Goal: Task Accomplishment & Management: Manage account settings

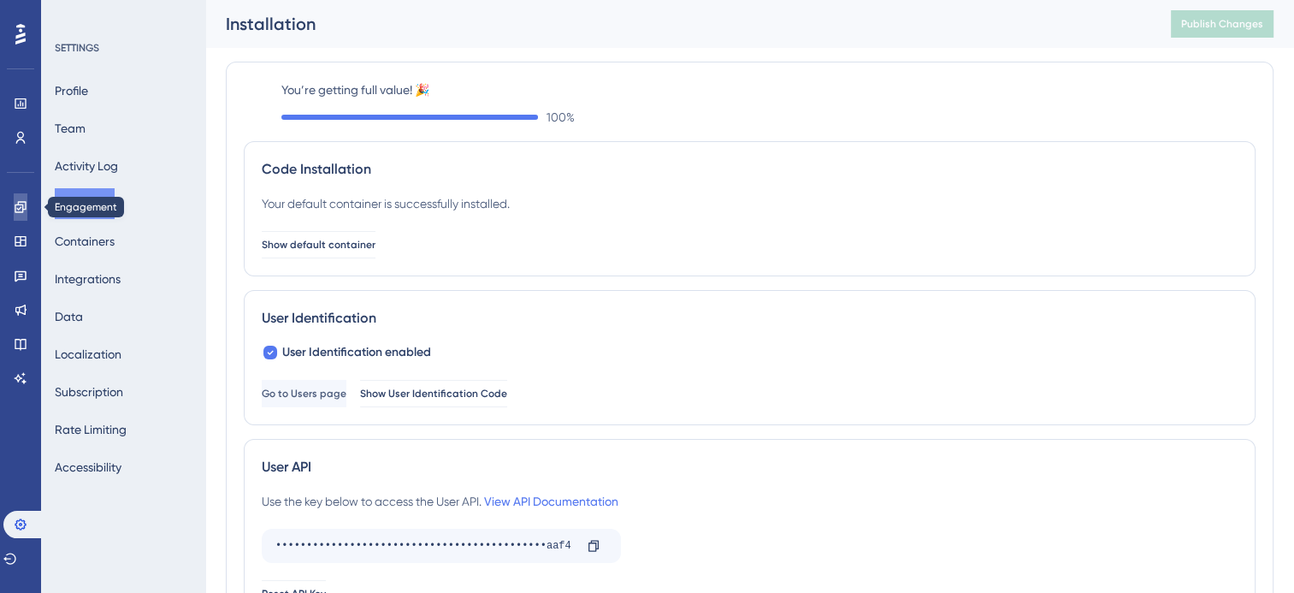
click at [21, 215] on link at bounding box center [21, 206] width 14 height 27
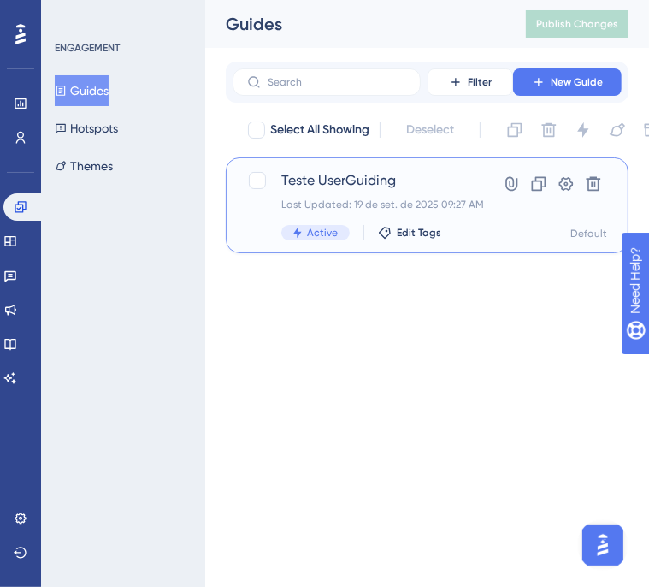
click at [346, 204] on div "Last Updated: 19 de set. de 2025 09:27 AM" at bounding box center [375, 205] width 189 height 14
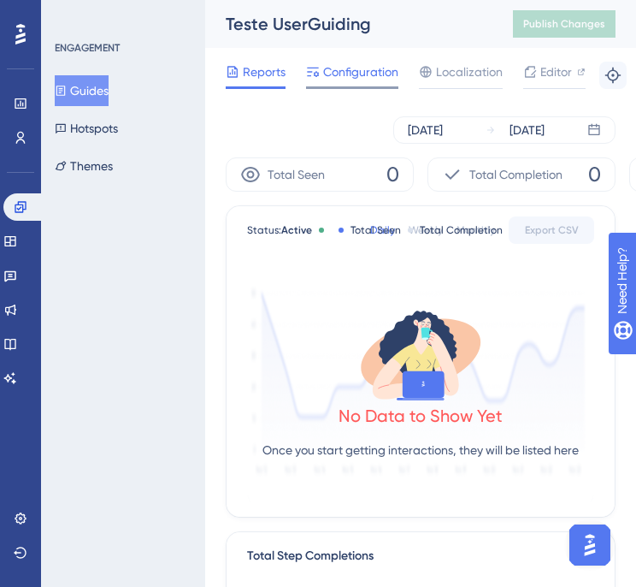
click at [352, 79] on span "Configuration" at bounding box center [360, 72] width 75 height 21
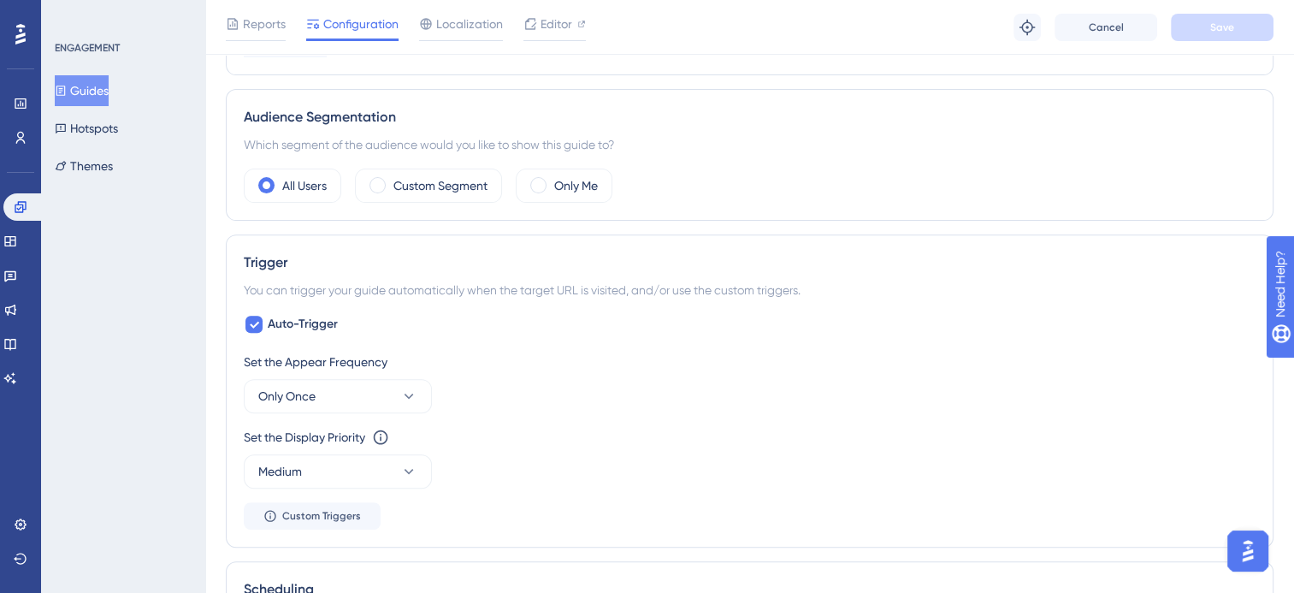
scroll to position [582, 0]
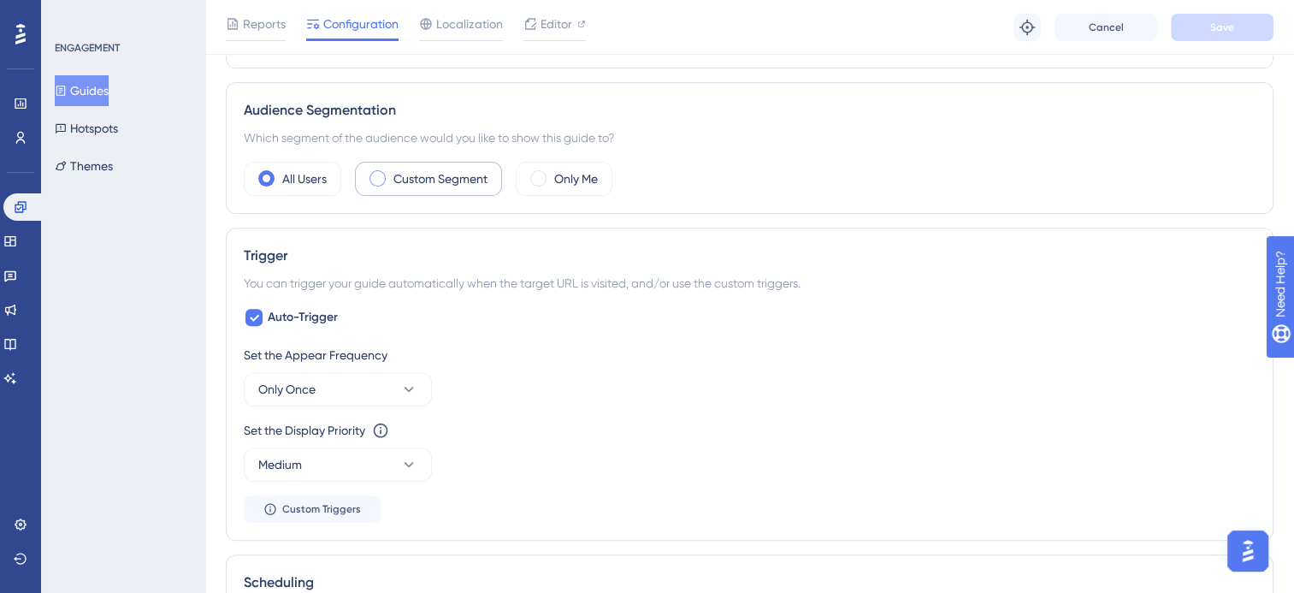
click at [403, 171] on label "Custom Segment" at bounding box center [440, 179] width 94 height 21
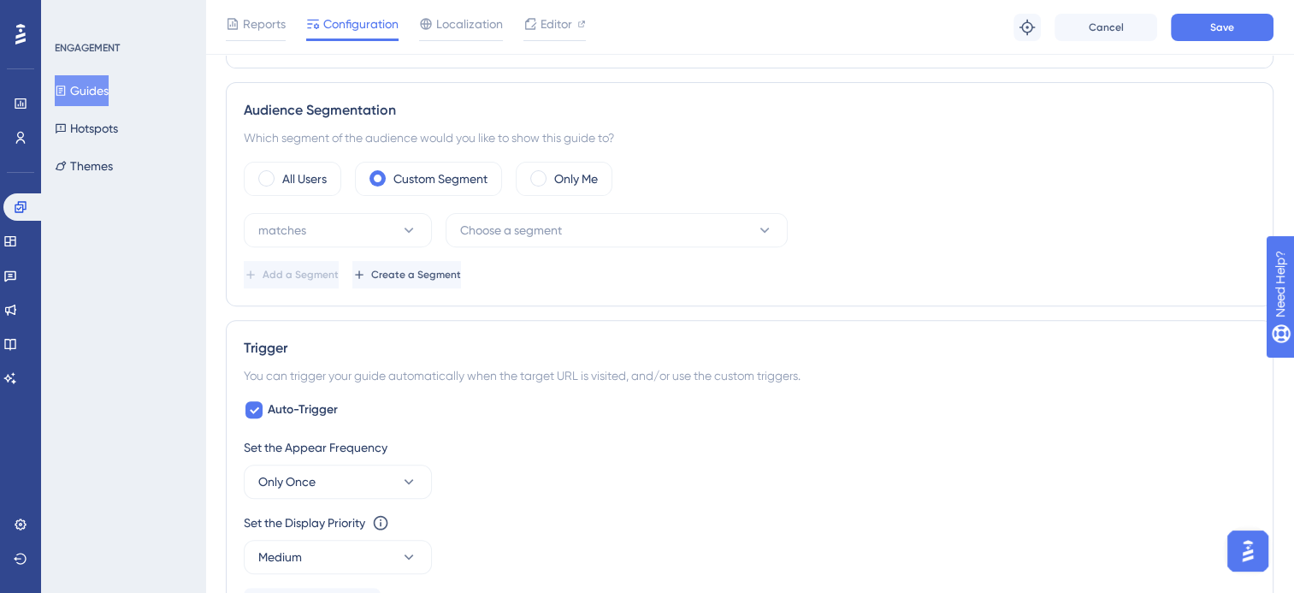
click at [382, 209] on div "All Users Custom Segment Only Me matches Choose a segment Add a Segment Create …" at bounding box center [750, 225] width 1012 height 127
click at [380, 228] on button "matches" at bounding box center [338, 230] width 188 height 34
click at [485, 222] on span "Choose a segment" at bounding box center [511, 230] width 102 height 21
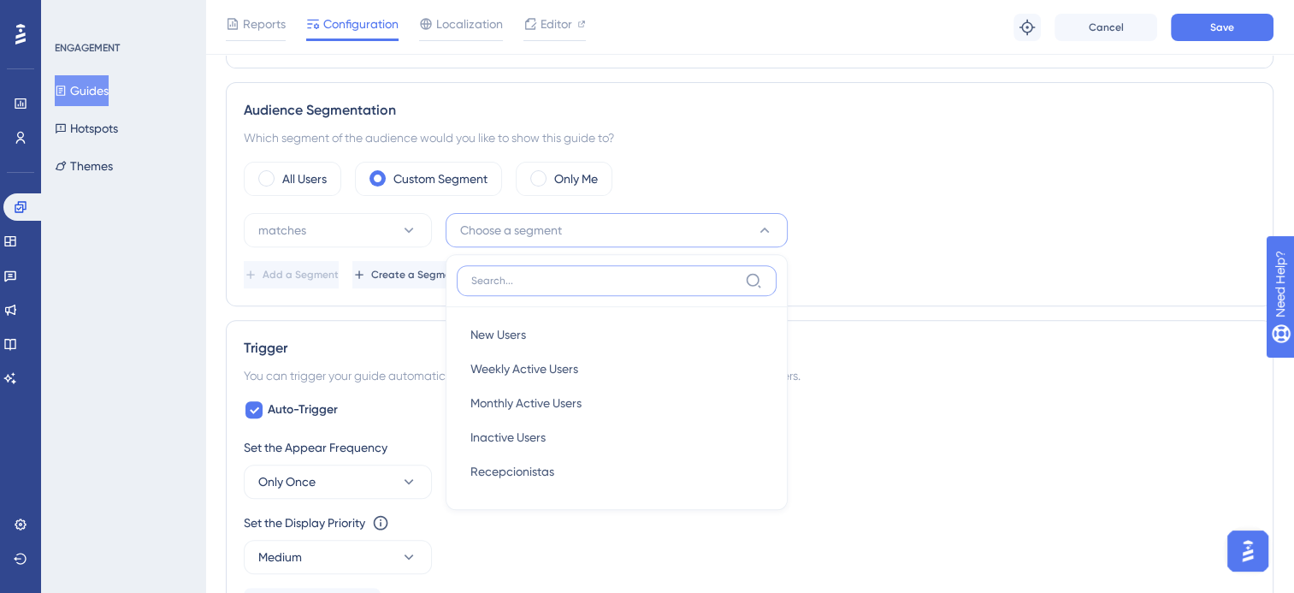
scroll to position [663, 0]
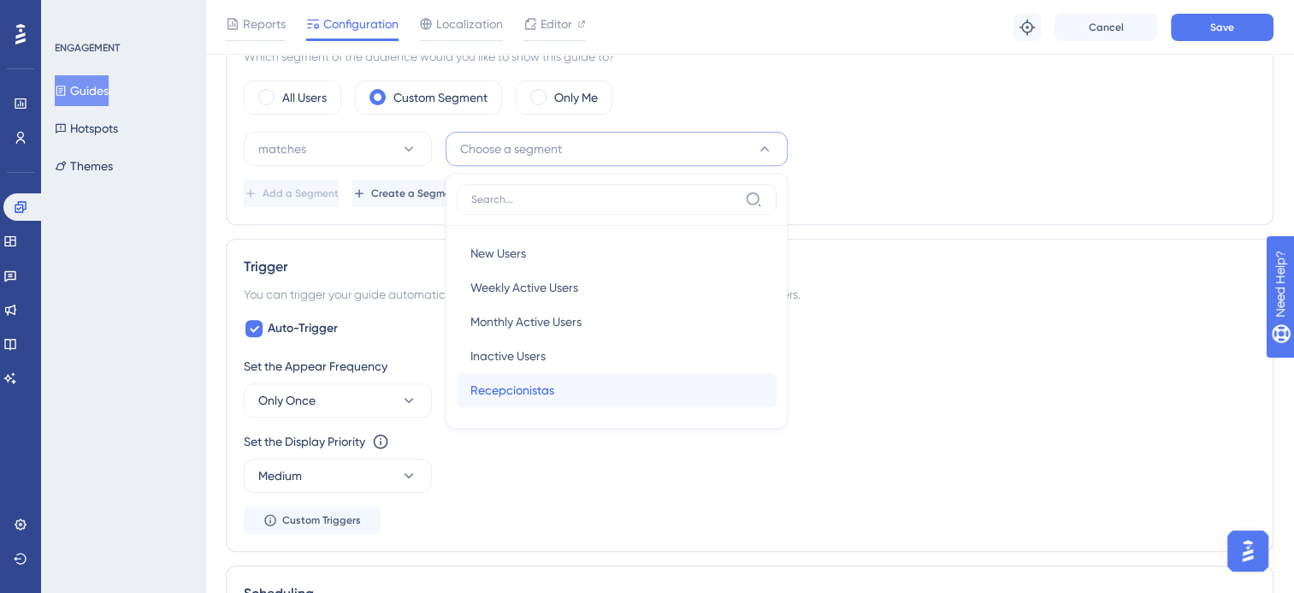
click at [509, 384] on span "Recepcionistas" at bounding box center [512, 390] width 84 height 21
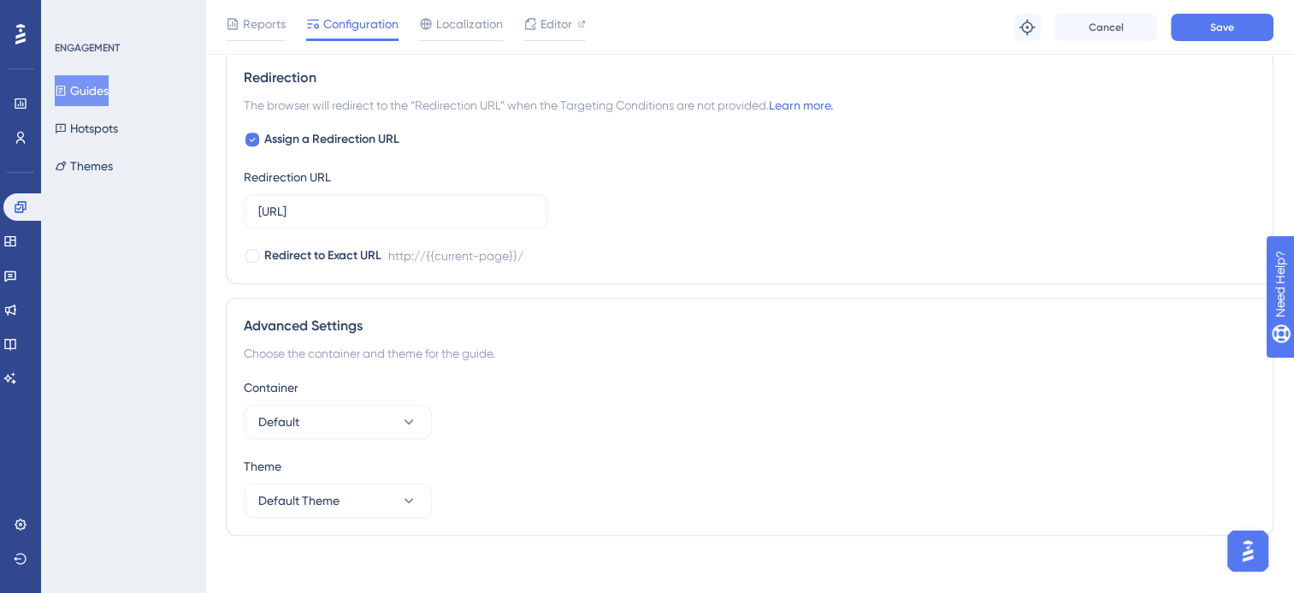
scroll to position [1318, 0]
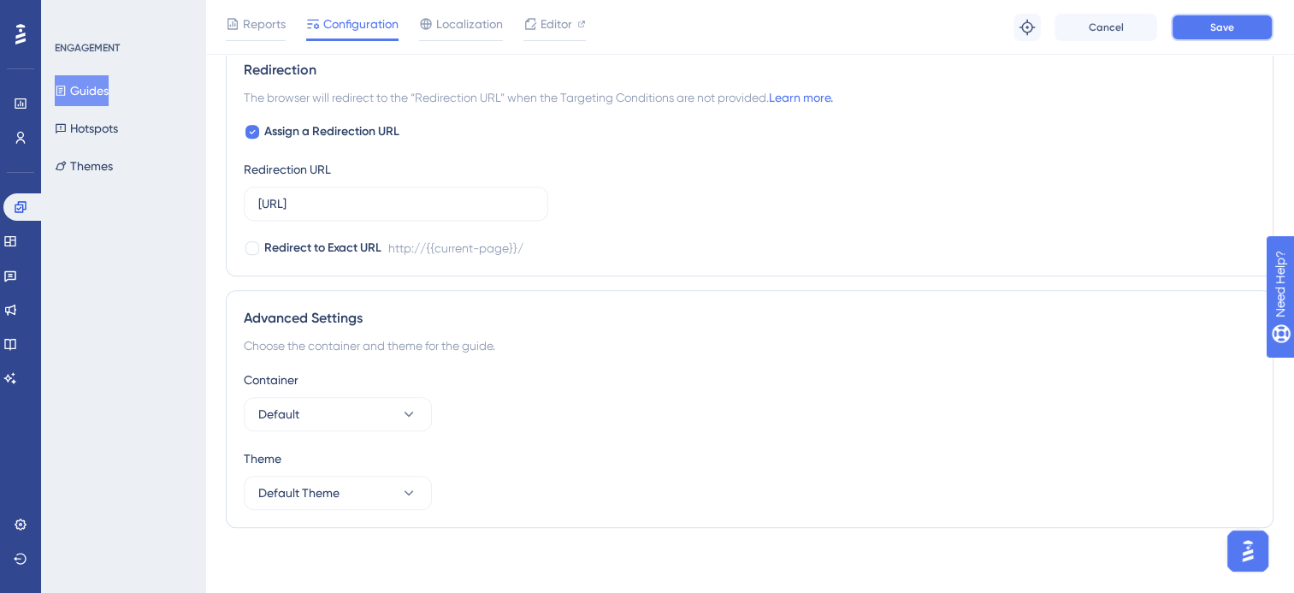
click at [1239, 39] on button "Save" at bounding box center [1222, 27] width 103 height 27
click at [491, 24] on span "Localization" at bounding box center [469, 24] width 67 height 21
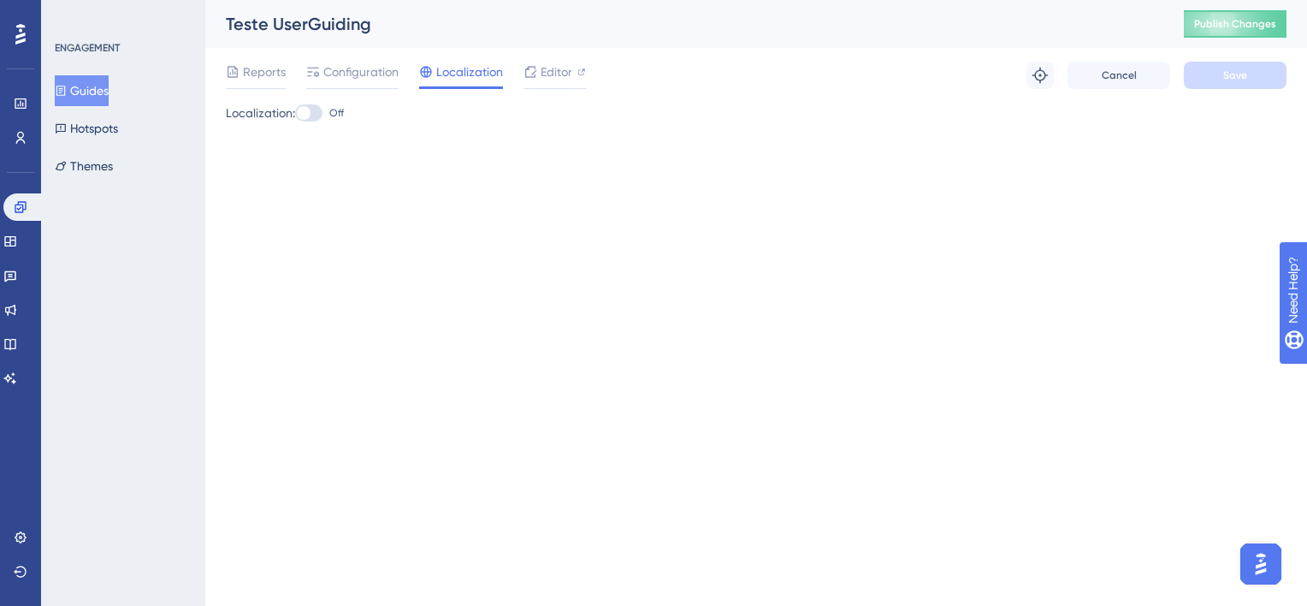
click at [263, 58] on div "Reports Configuration Localization Editor Troubleshoot Cancel Save" at bounding box center [756, 75] width 1061 height 55
click at [260, 75] on span "Reports" at bounding box center [264, 72] width 43 height 21
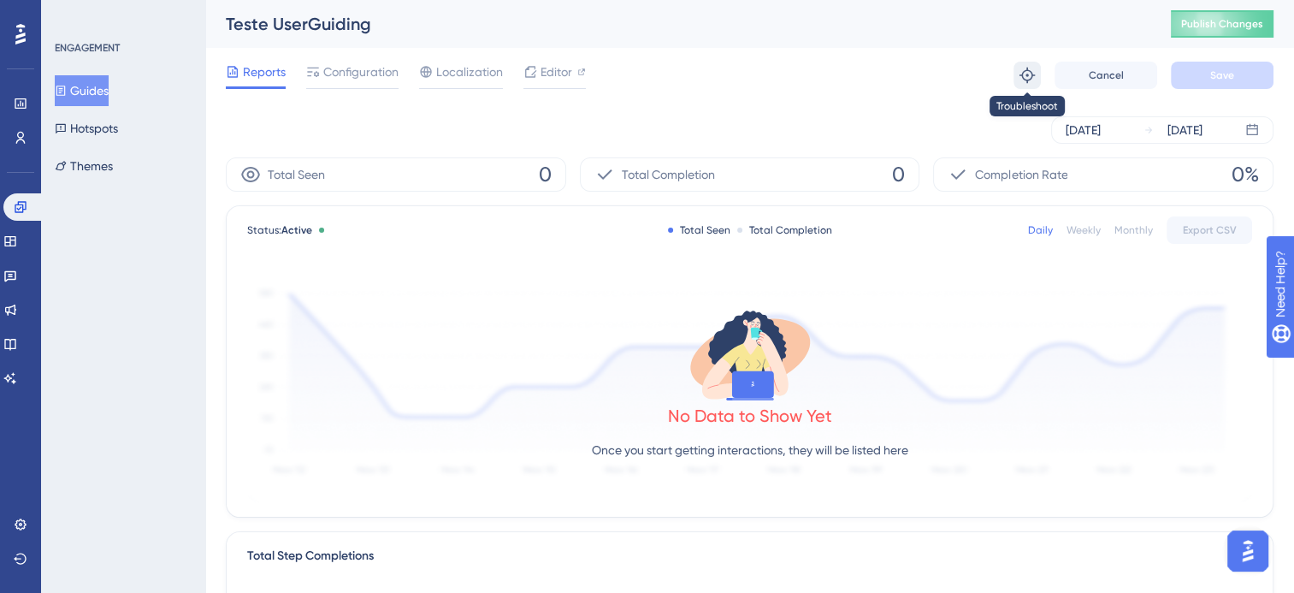
click at [1026, 75] on icon at bounding box center [1027, 75] width 15 height 15
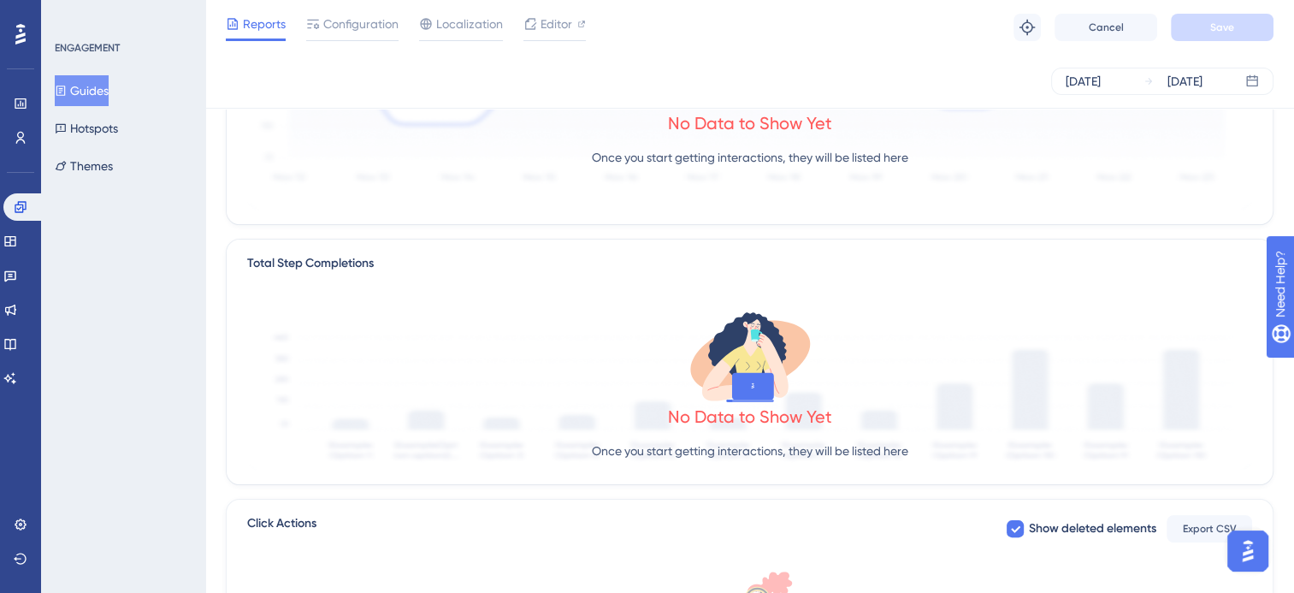
scroll to position [308, 0]
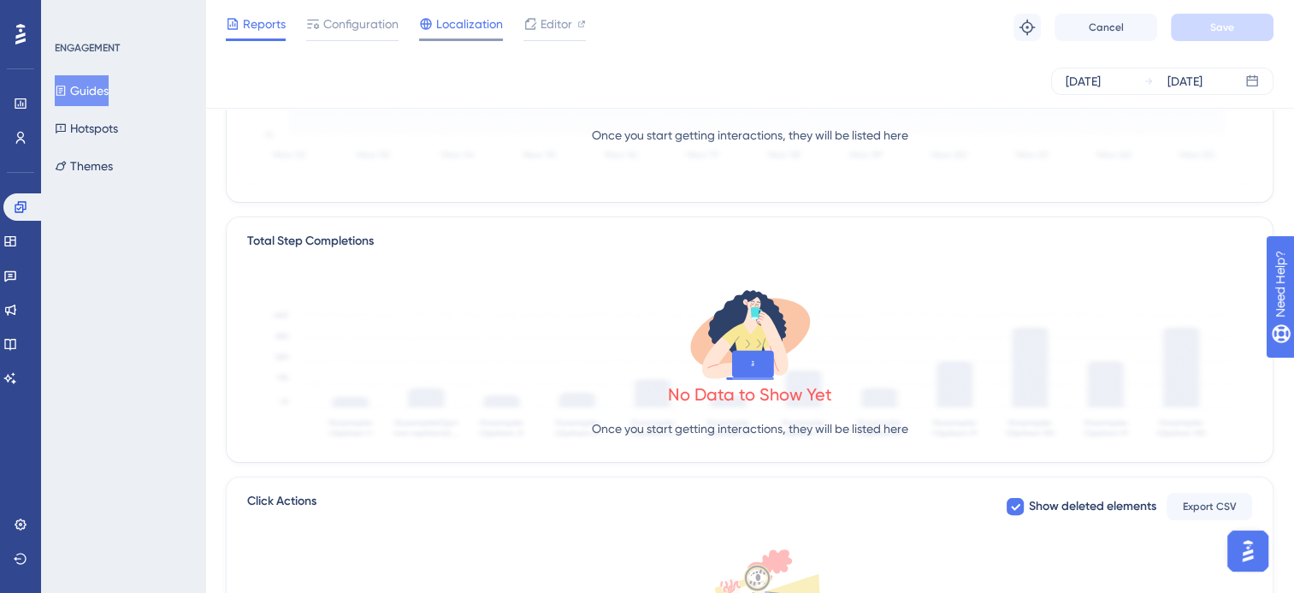
click at [462, 29] on span "Localization" at bounding box center [469, 24] width 67 height 21
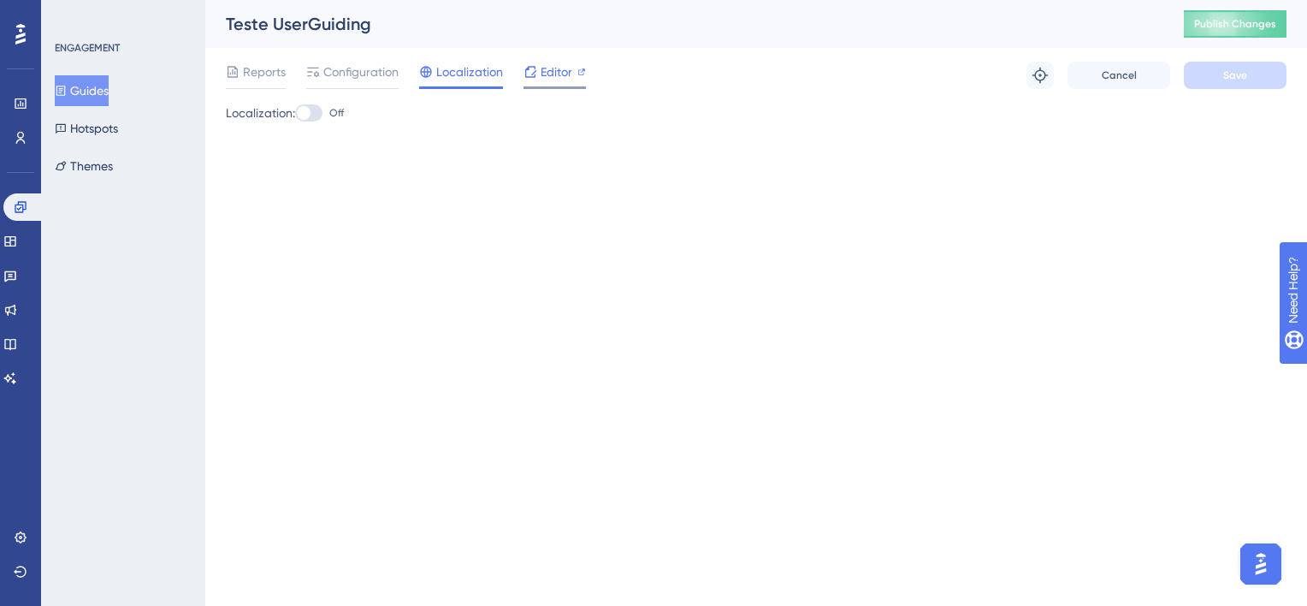
click at [551, 82] on div "Editor" at bounding box center [555, 75] width 62 height 27
click at [109, 92] on button "Guides" at bounding box center [82, 90] width 54 height 31
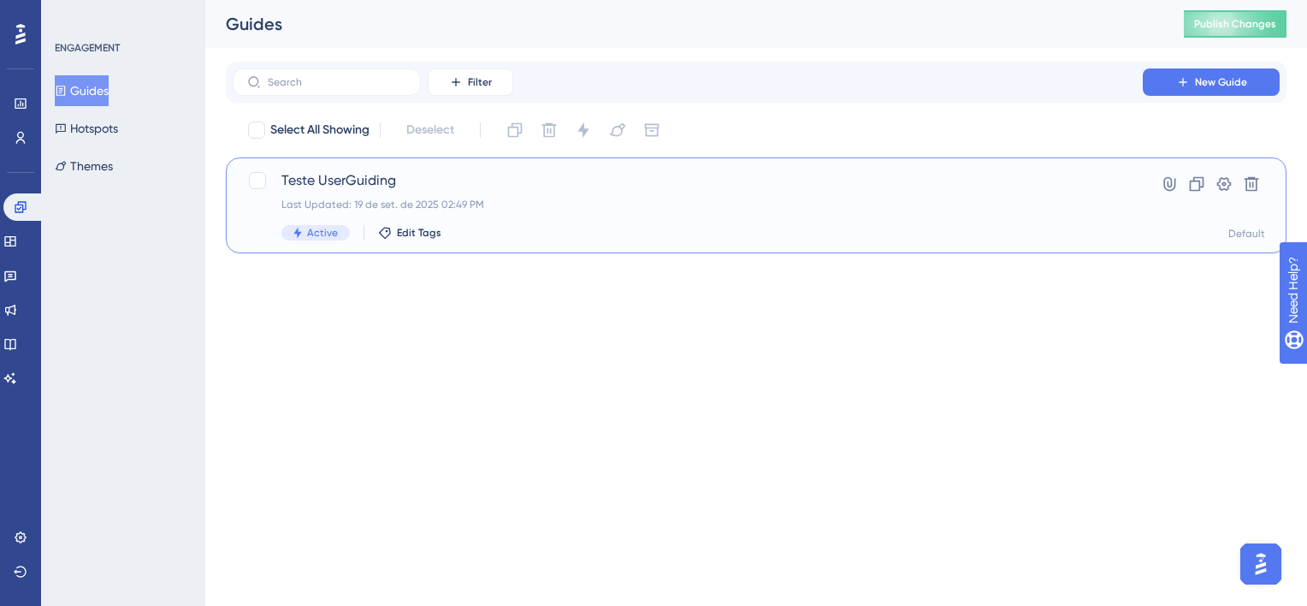
click at [658, 226] on div "Active Edit Tags" at bounding box center [687, 232] width 813 height 15
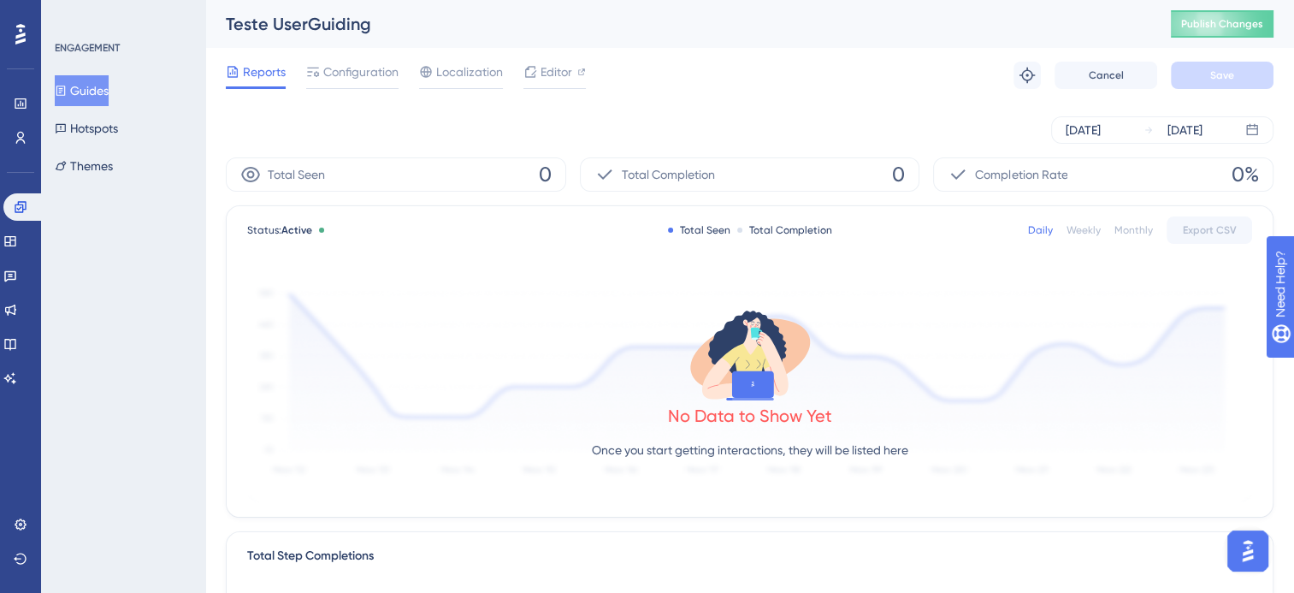
click at [86, 87] on button "Guides" at bounding box center [82, 90] width 54 height 31
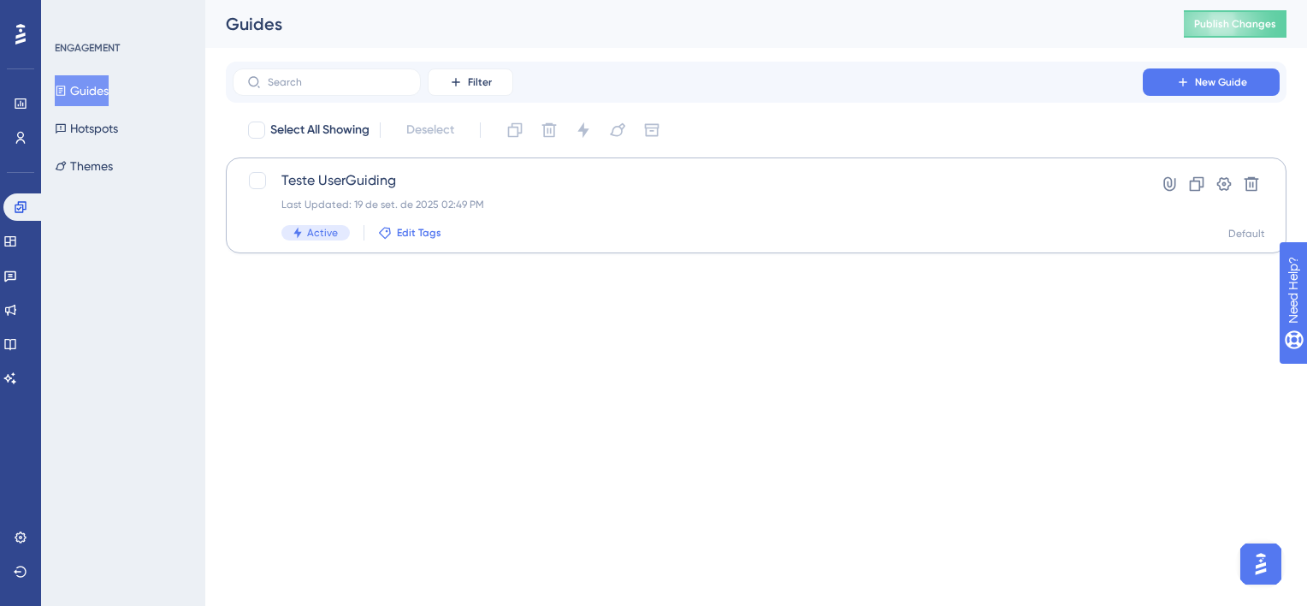
click at [414, 234] on span "Edit Tags" at bounding box center [419, 233] width 44 height 14
type input "Recepção"
click at [584, 0] on html "Performance Users Engagement Widgets Feedback Product Updates Knowledge Base AI…" at bounding box center [653, 0] width 1307 height 0
click at [405, 221] on div "Teste UserGuiding Last Updated: 19 de set. de 2025 02:49 PM Active Edit Tags" at bounding box center [687, 205] width 813 height 70
click at [397, 226] on span "Edit Tags" at bounding box center [419, 233] width 44 height 14
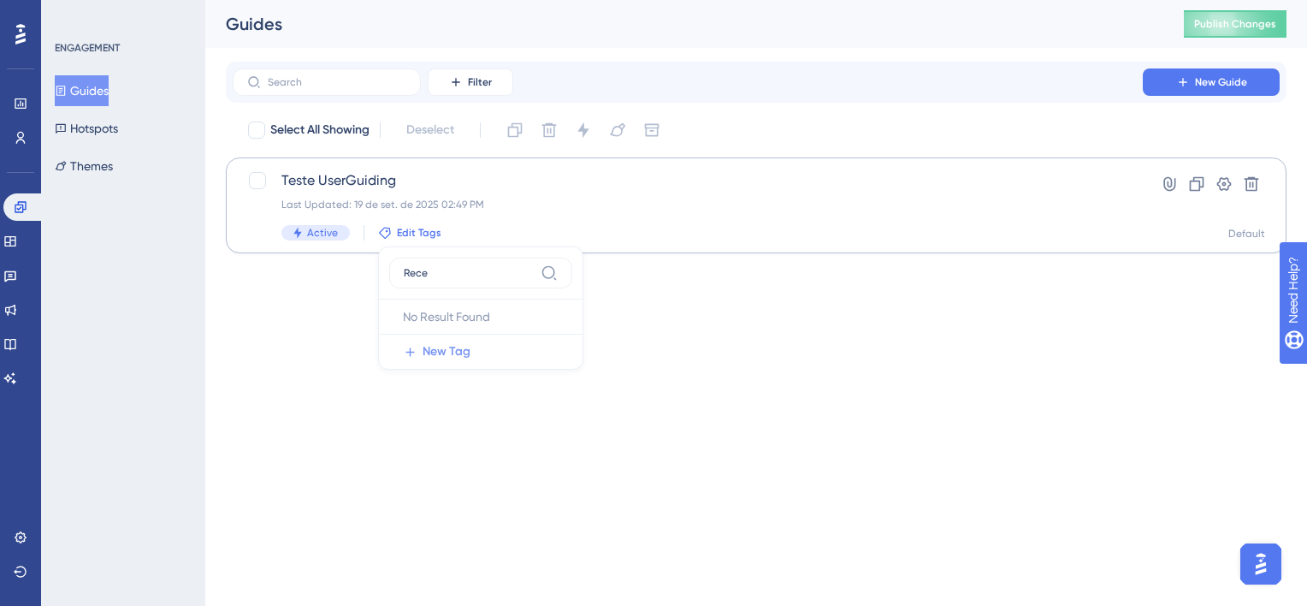
type input "Rece"
click at [439, 355] on span "New Tag" at bounding box center [447, 351] width 48 height 21
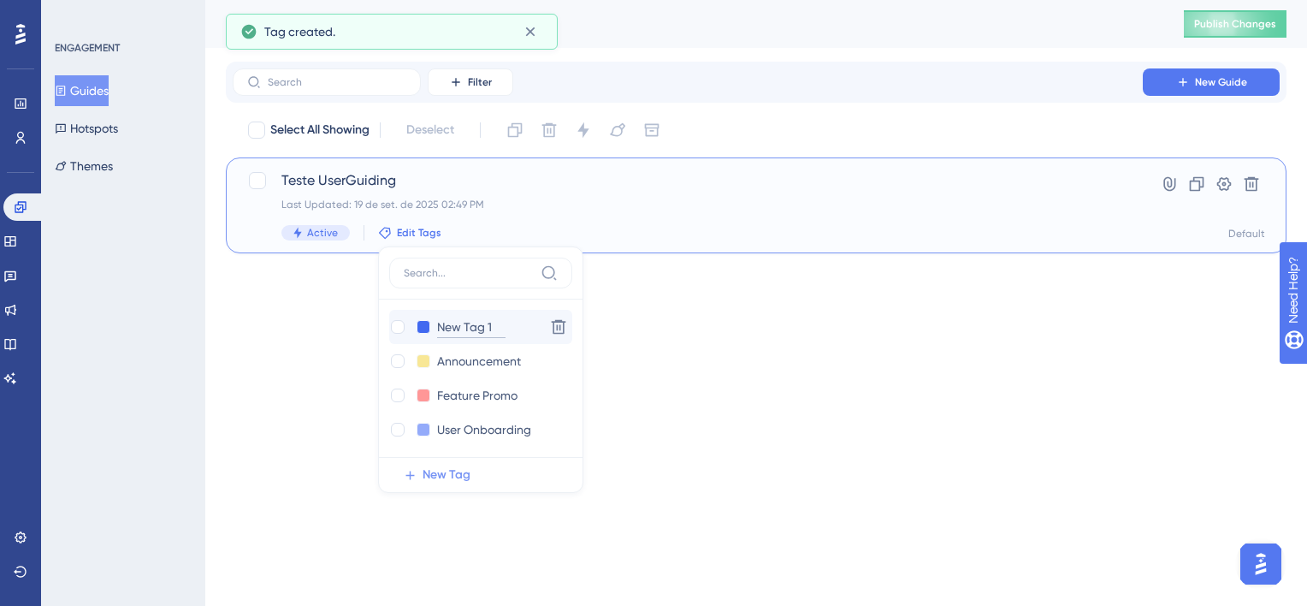
click at [464, 329] on input "New Tag 1" at bounding box center [471, 327] width 68 height 21
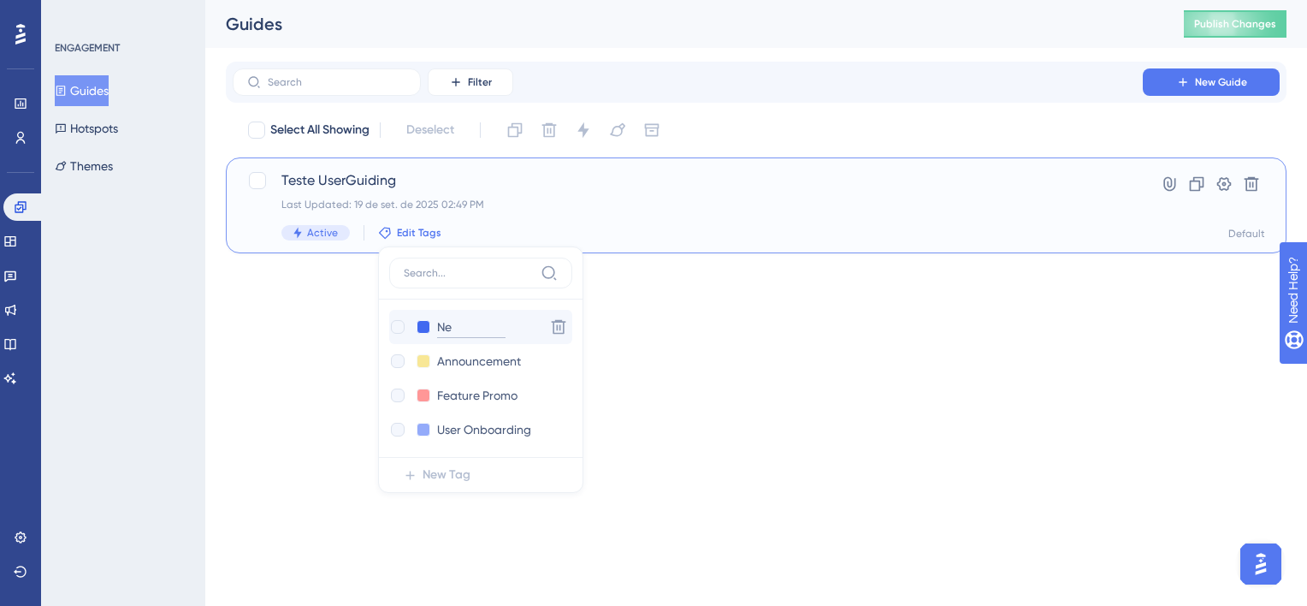
type input "N"
type input "Recepção"
click at [500, 330] on input "Recepção" at bounding box center [471, 327] width 68 height 21
click at [660, 0] on html "Performance Users Engagement Widgets Feedback Product Updates Knowledge Base AI…" at bounding box center [653, 0] width 1307 height 0
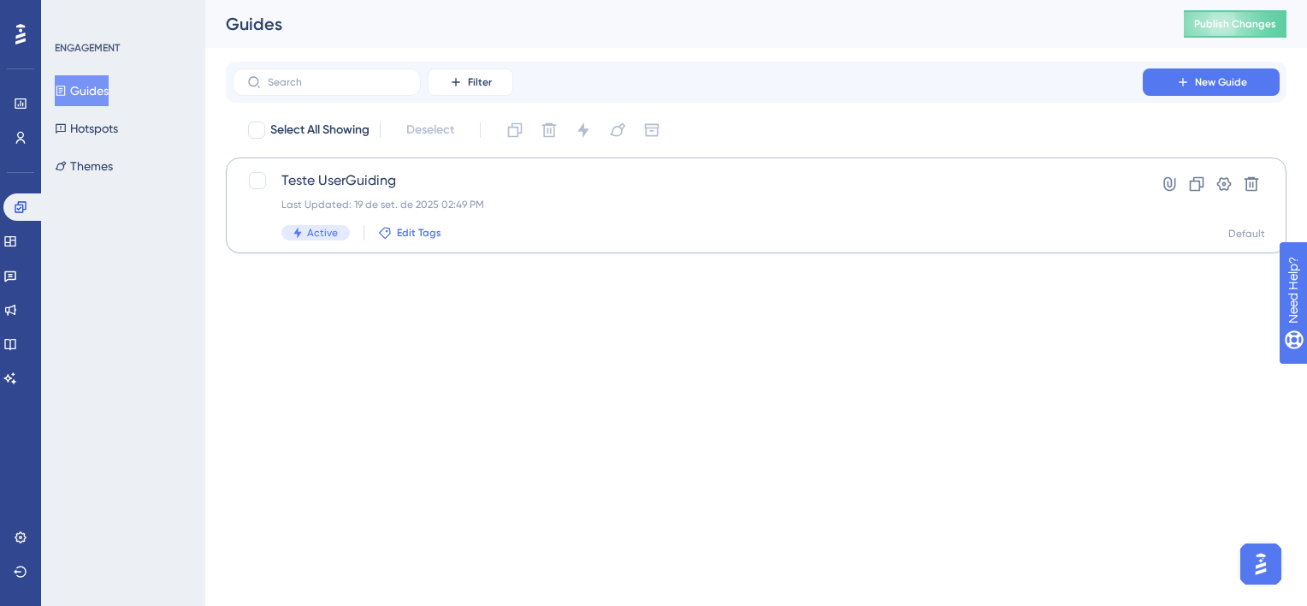
click at [392, 229] on button "Edit Tags" at bounding box center [409, 233] width 63 height 14
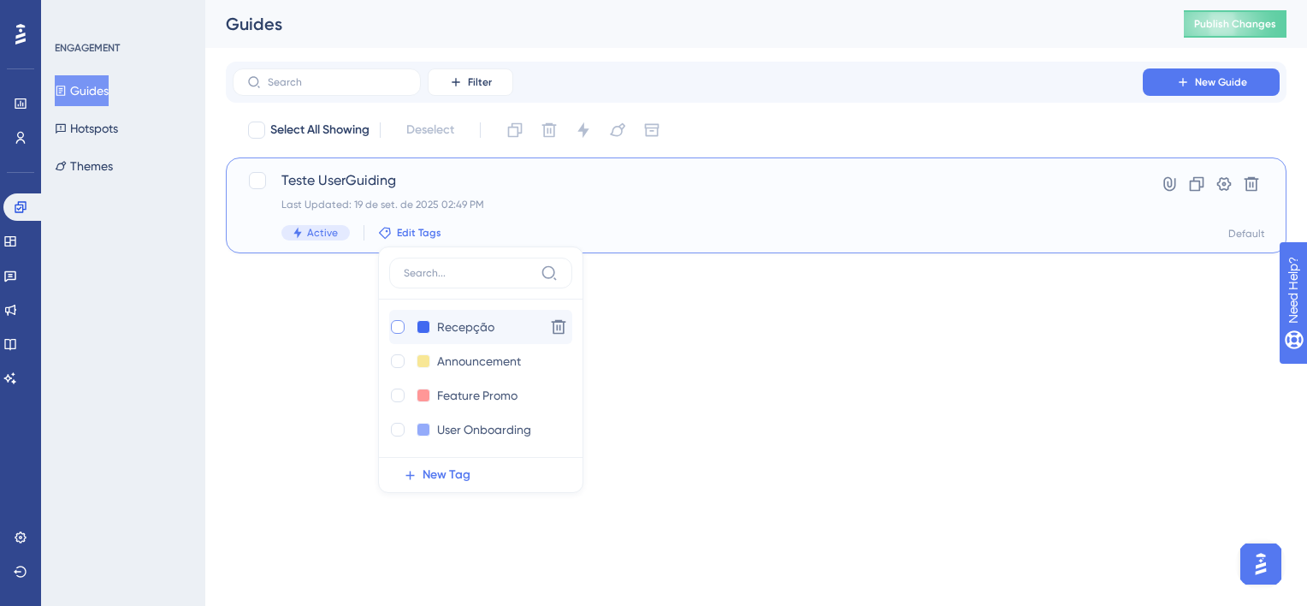
click at [403, 328] on div at bounding box center [397, 326] width 17 height 17
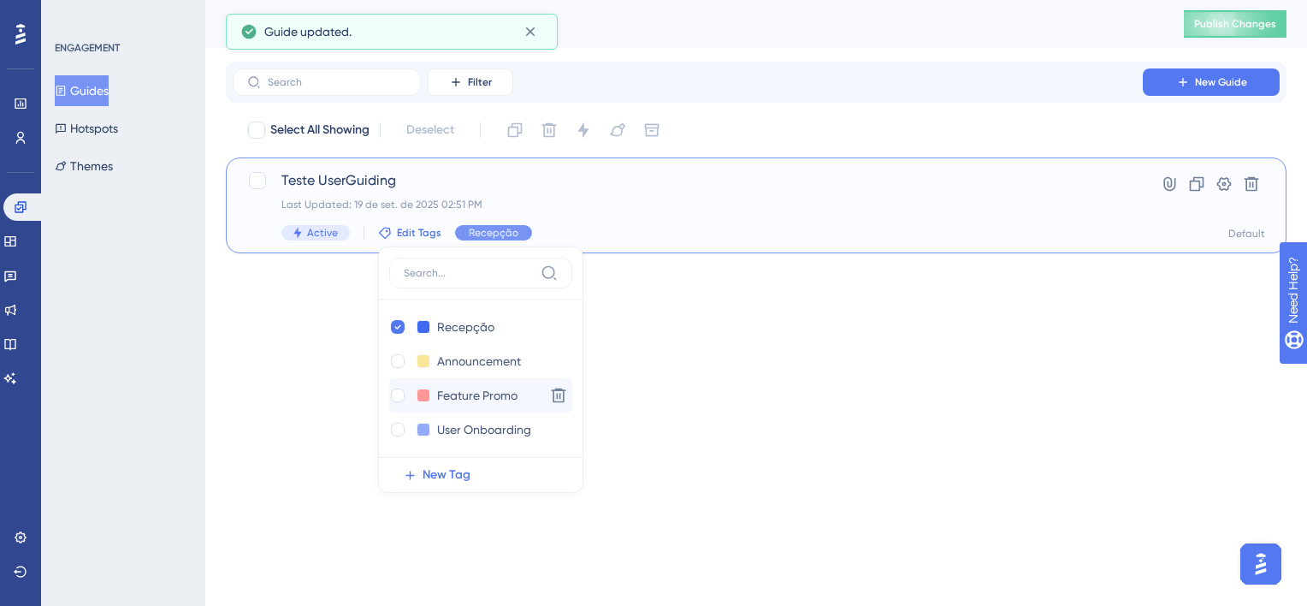
checkbox input "true"
click at [666, 0] on html "Performance Users Engagement Widgets Feedback Product Updates Knowledge Base AI…" at bounding box center [653, 0] width 1307 height 0
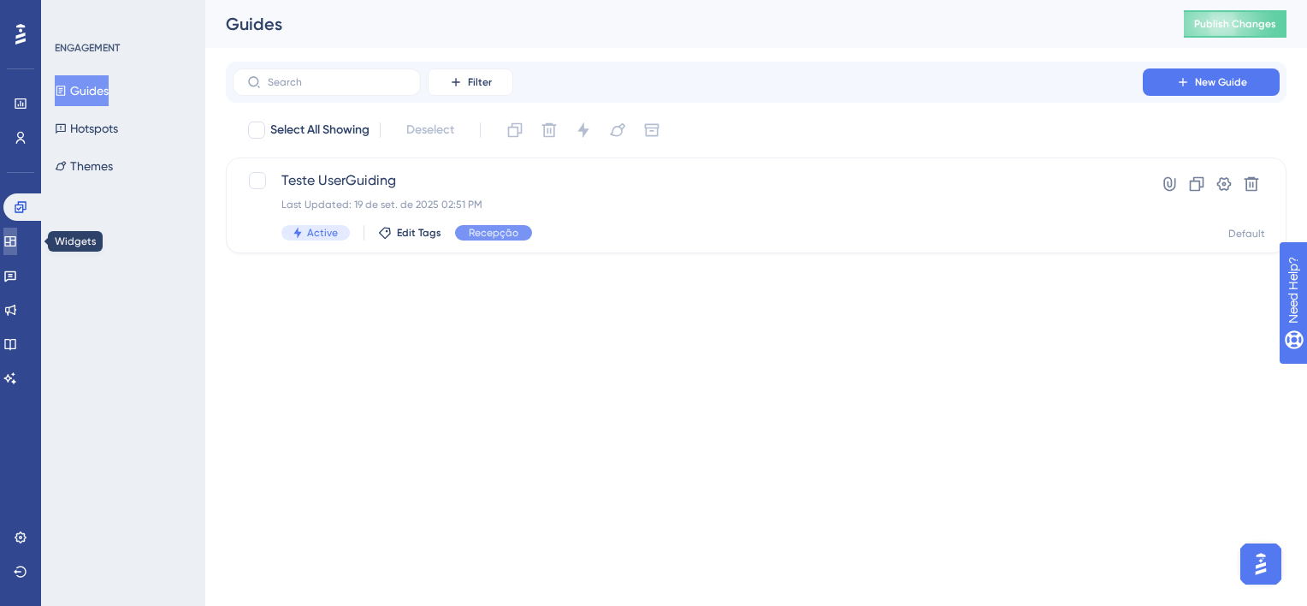
click at [6, 236] on link at bounding box center [10, 241] width 14 height 27
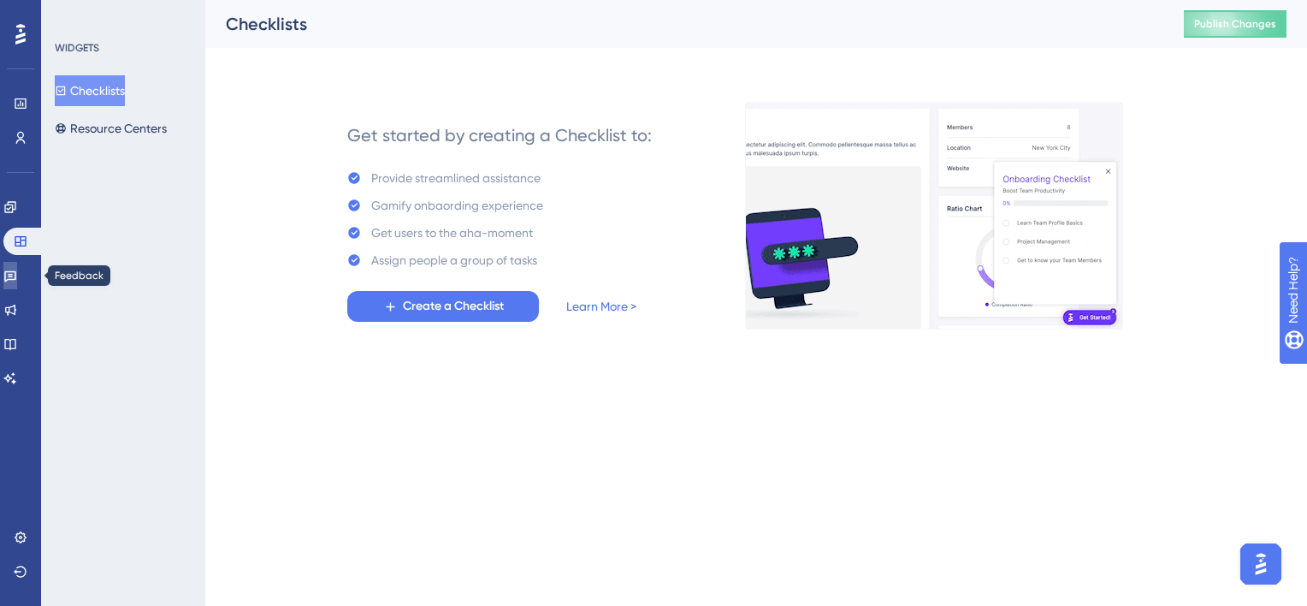
click at [17, 265] on link at bounding box center [10, 275] width 14 height 27
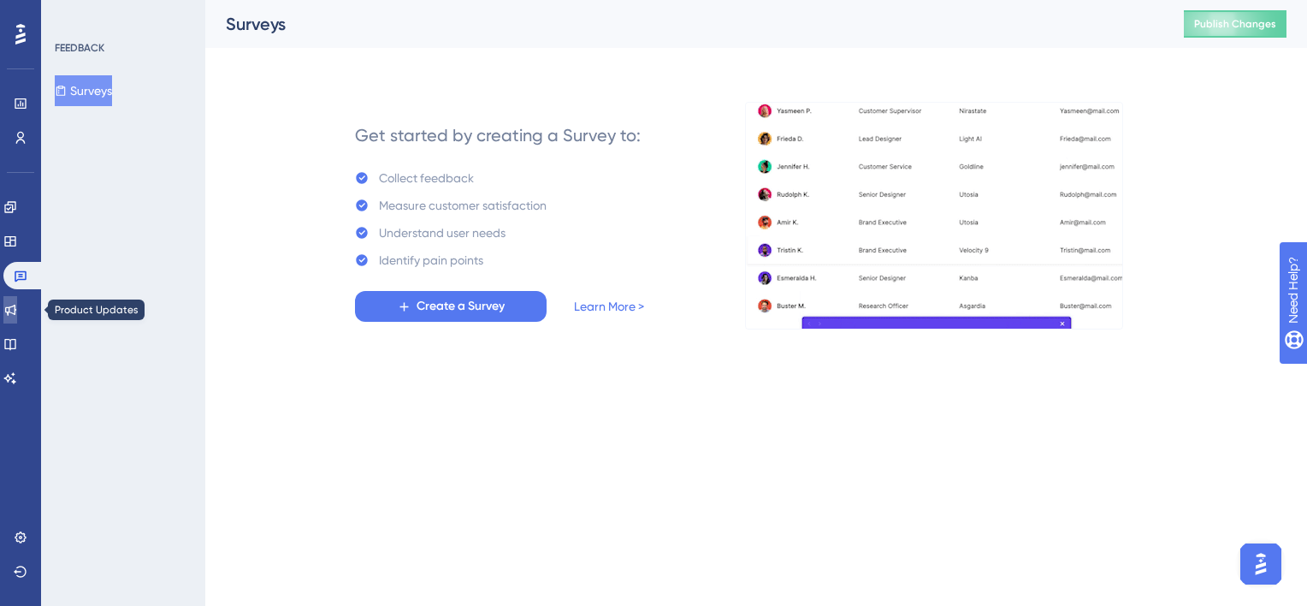
click at [17, 305] on icon at bounding box center [10, 310] width 14 height 14
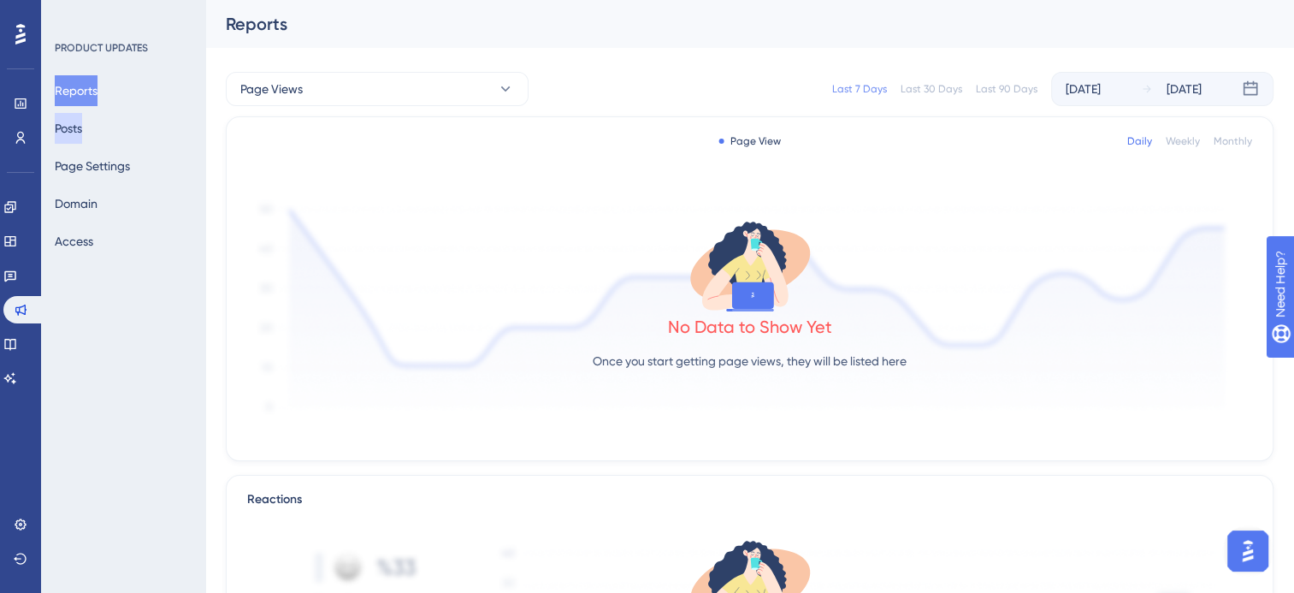
click at [82, 121] on button "Posts" at bounding box center [68, 128] width 27 height 31
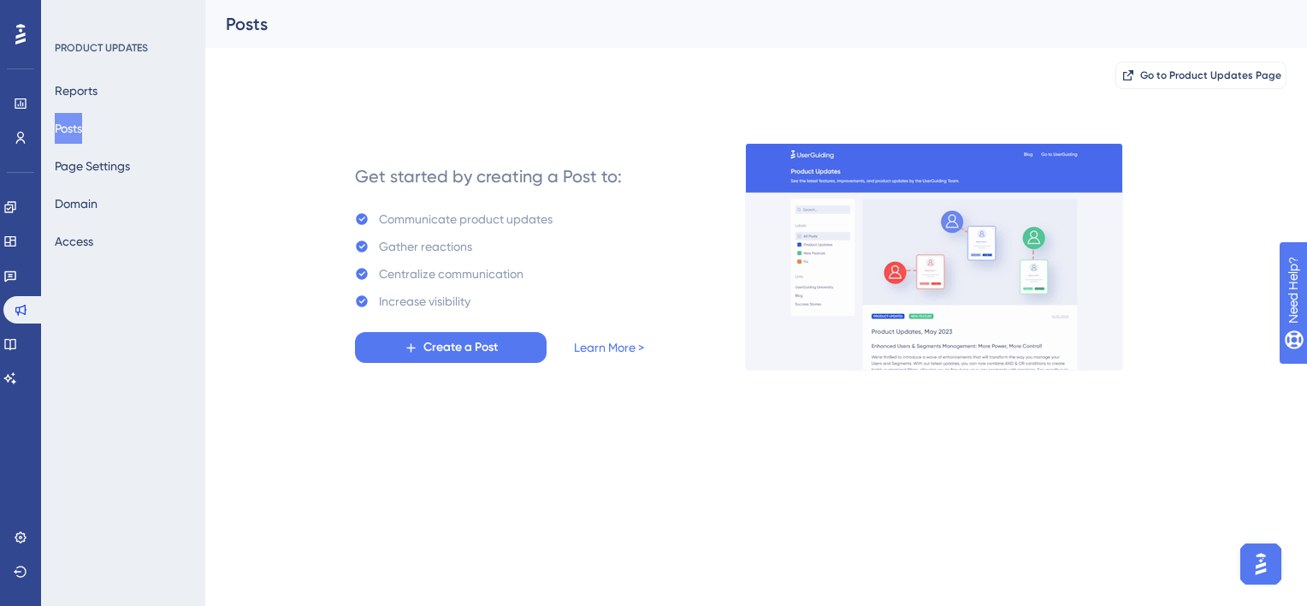
click at [476, 333] on button "Create a Post" at bounding box center [451, 347] width 192 height 31
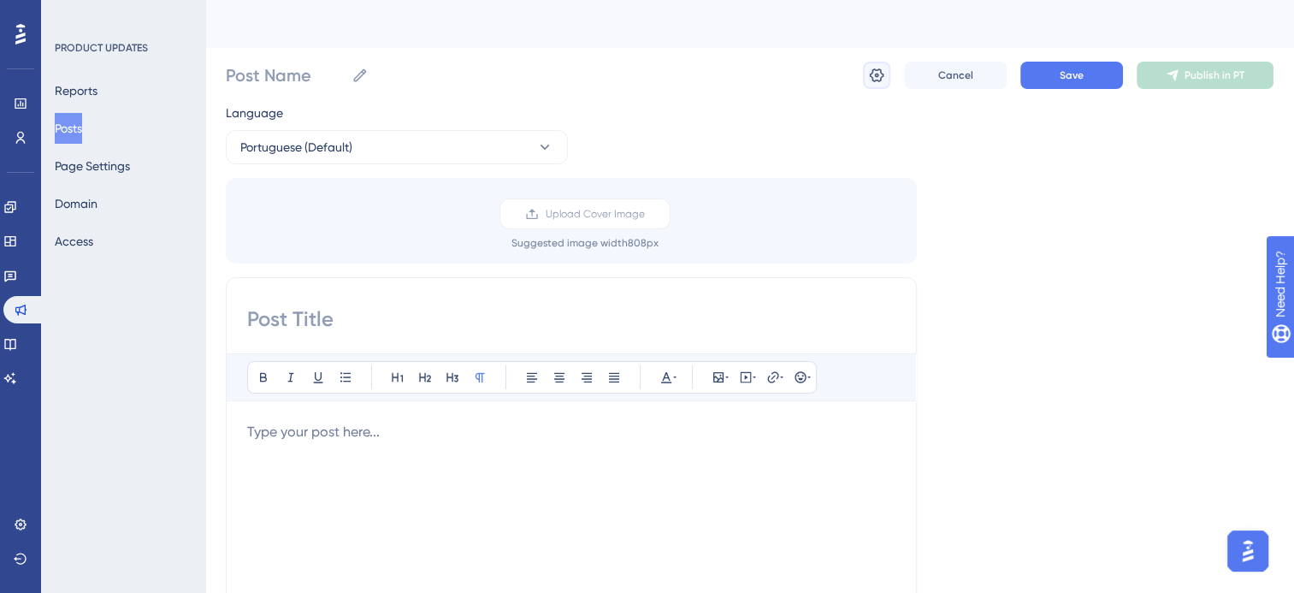
click at [883, 75] on icon at bounding box center [877, 75] width 15 height 14
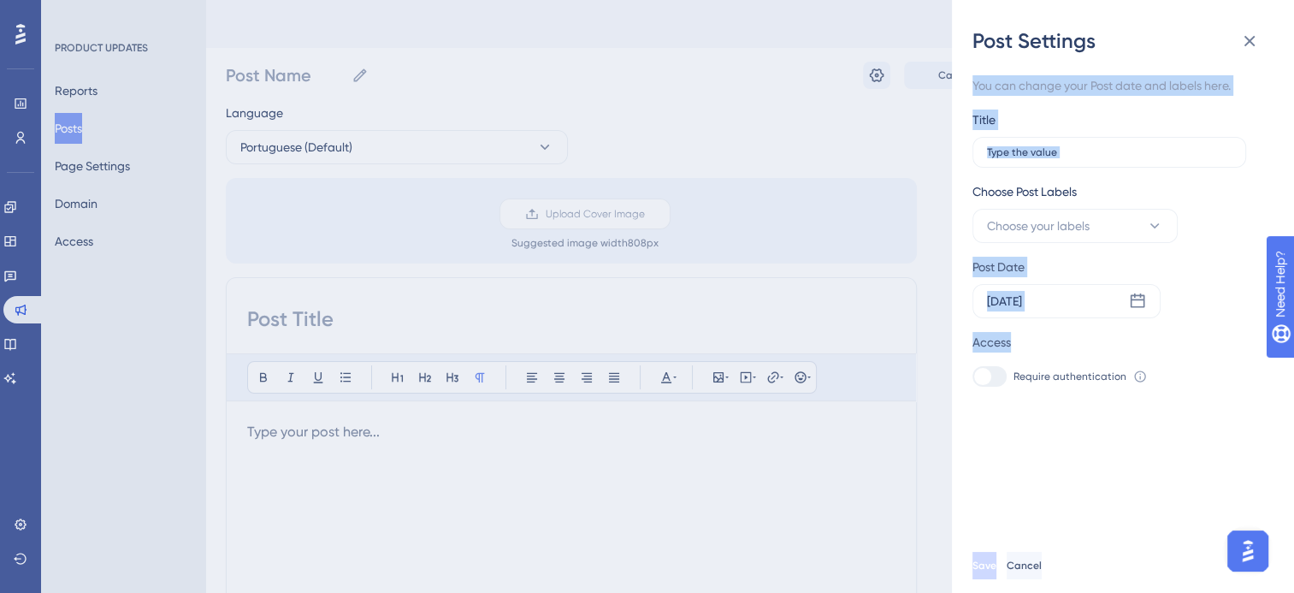
drag, startPoint x: 985, startPoint y: 380, endPoint x: 1270, endPoint y: 40, distance: 443.8
click at [1270, 40] on div "Post Settings You can change your Post date and labels here. Title Choose Post …" at bounding box center [1123, 296] width 342 height 593
drag, startPoint x: 1270, startPoint y: 40, endPoint x: 1252, endPoint y: 34, distance: 18.9
click at [1252, 34] on icon at bounding box center [1250, 41] width 21 height 21
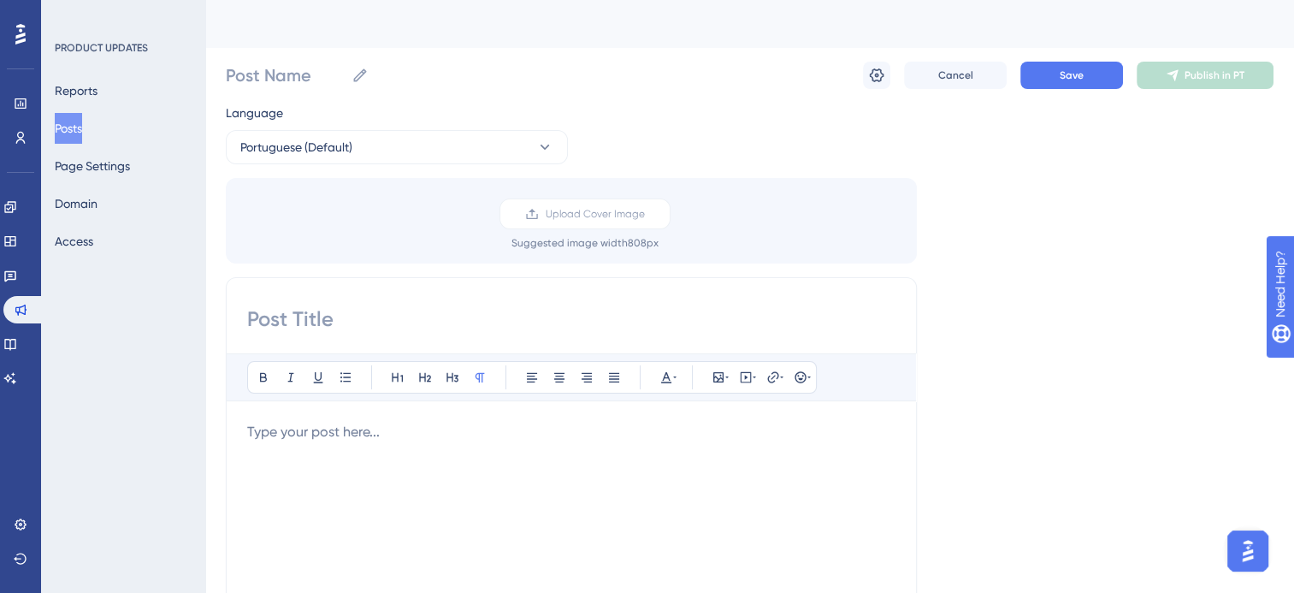
click at [1177, 263] on div "Language Portuguese (Default) Upload Cover Image Suggested image width 808 px B…" at bounding box center [750, 509] width 1048 height 813
click at [115, 164] on button "Page Settings" at bounding box center [92, 166] width 75 height 31
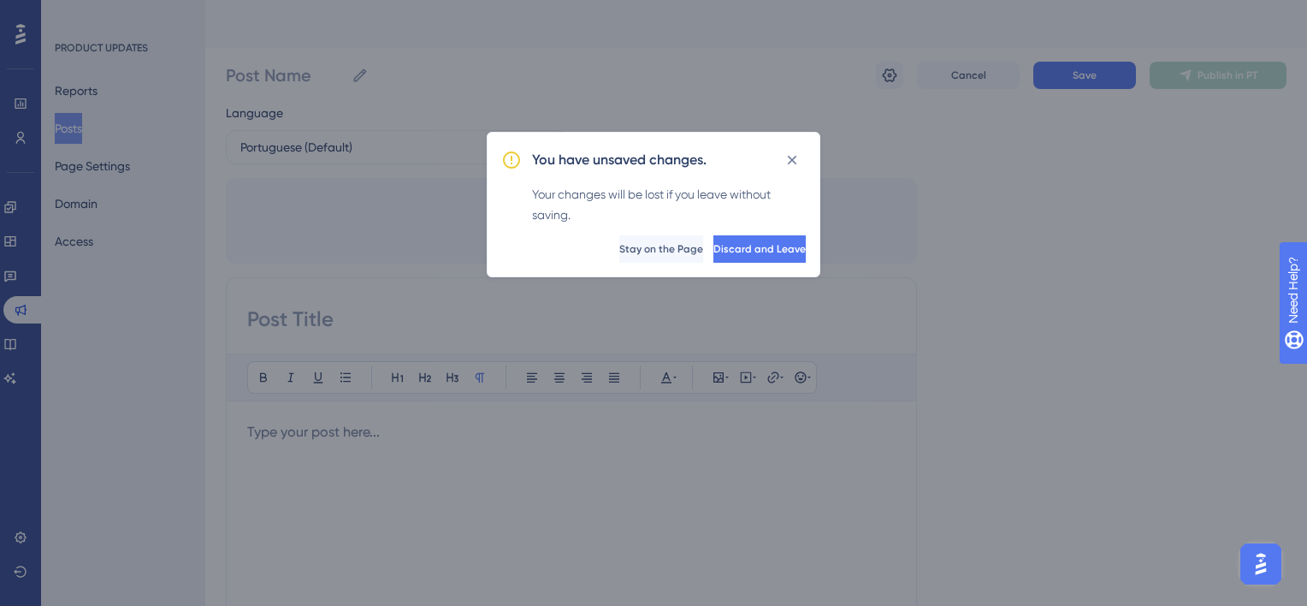
click at [725, 233] on div "You have unsaved changes. Your changes will be lost if you leave without saving…" at bounding box center [654, 204] width 334 height 145
click at [732, 260] on button "Discard and Leave" at bounding box center [759, 248] width 92 height 27
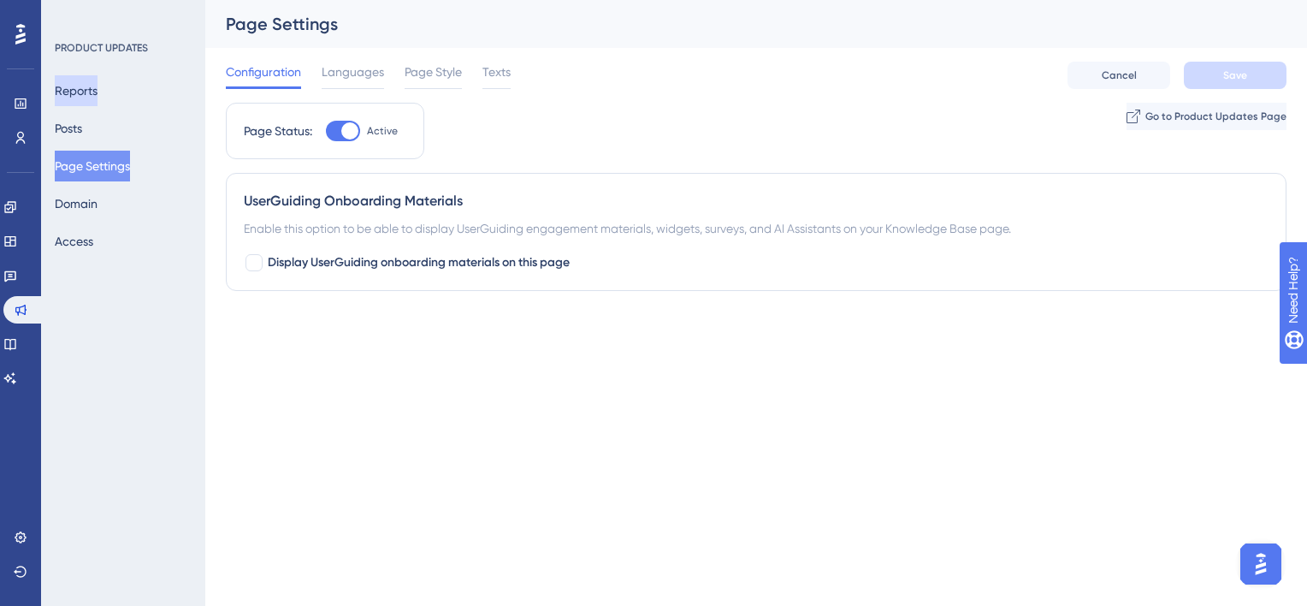
click at [92, 89] on button "Reports" at bounding box center [76, 90] width 43 height 31
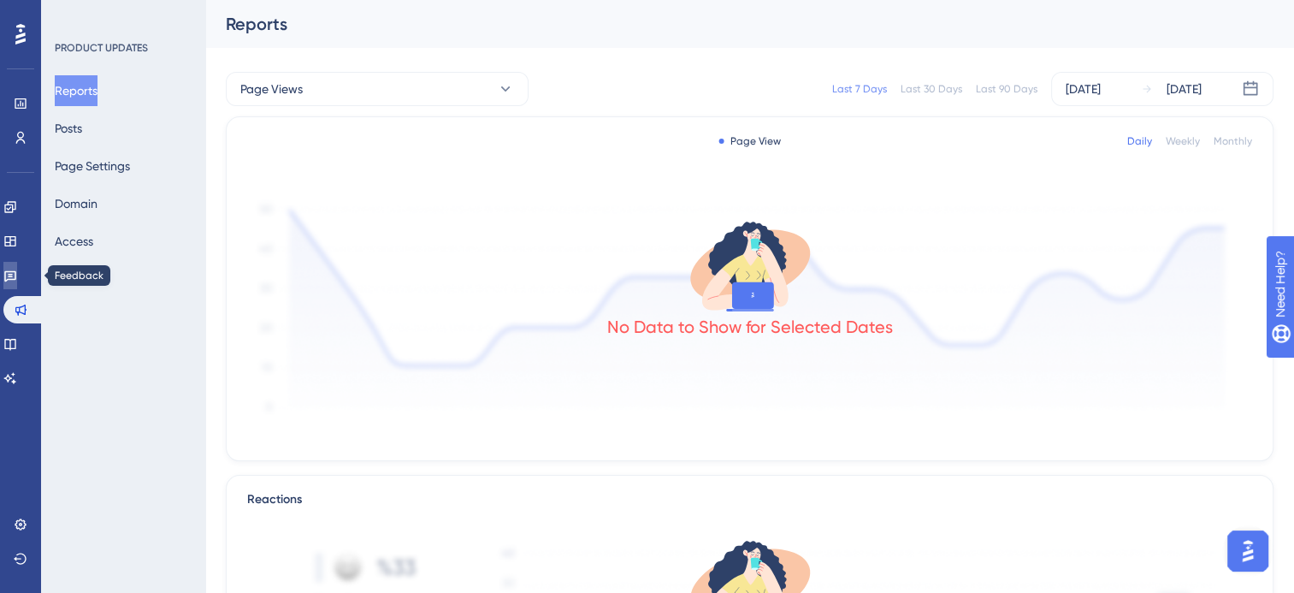
click at [16, 279] on icon at bounding box center [10, 276] width 12 height 11
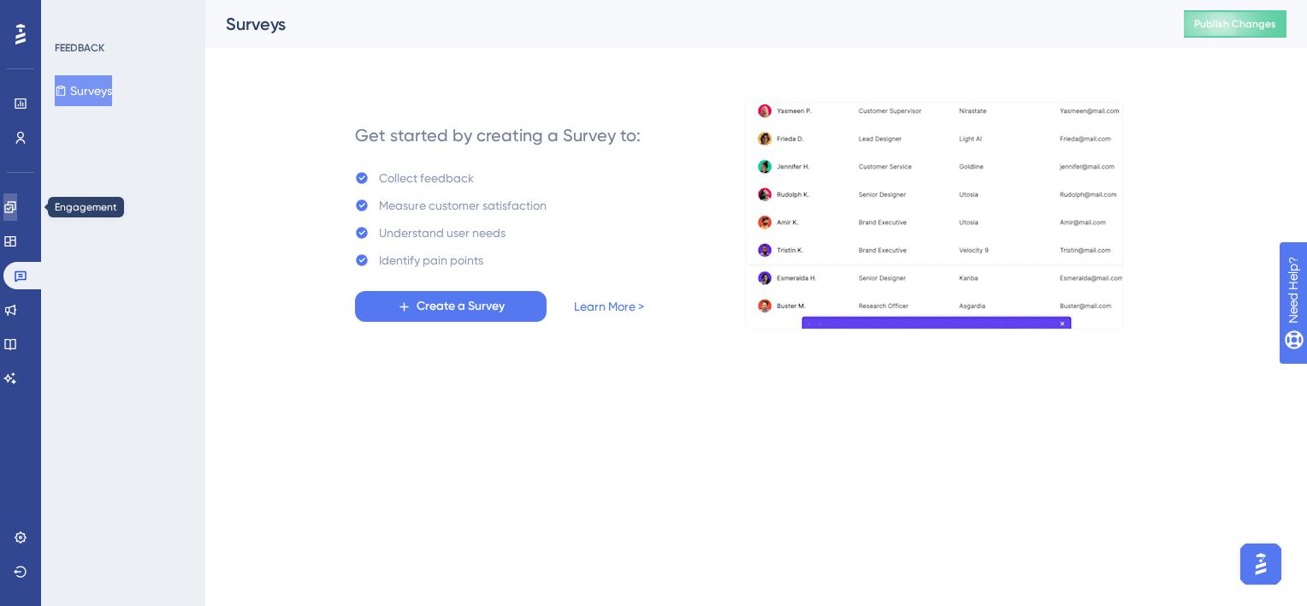
click at [15, 202] on icon at bounding box center [9, 206] width 11 height 11
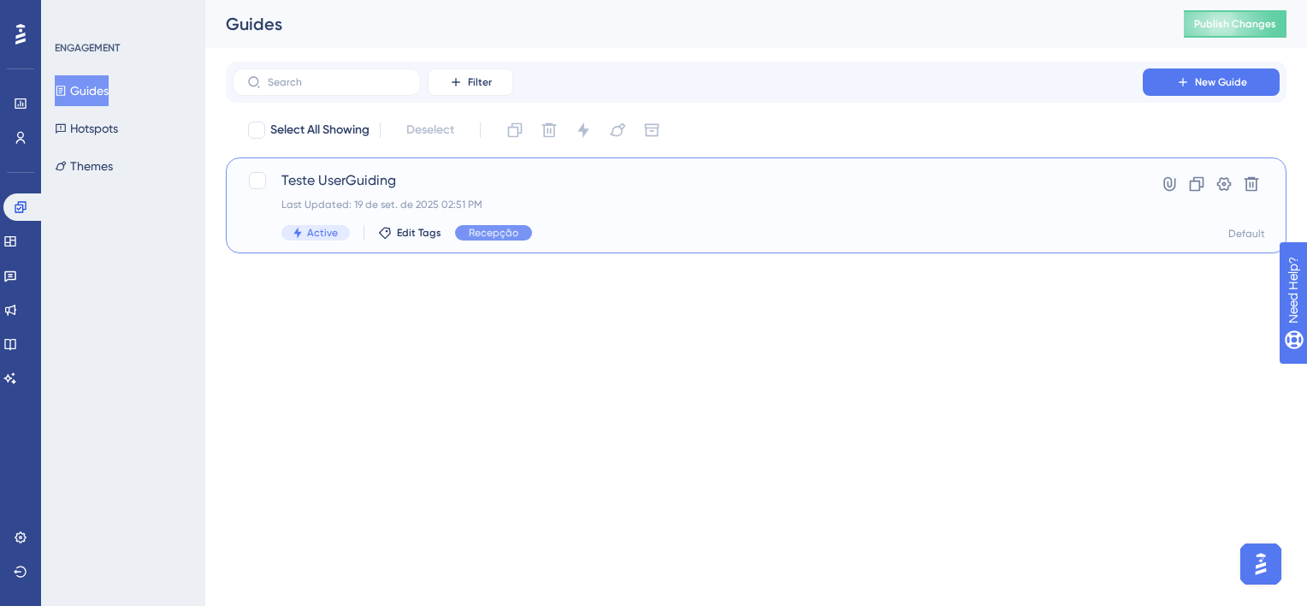
click at [356, 190] on span "Teste UserGuiding" at bounding box center [687, 180] width 813 height 21
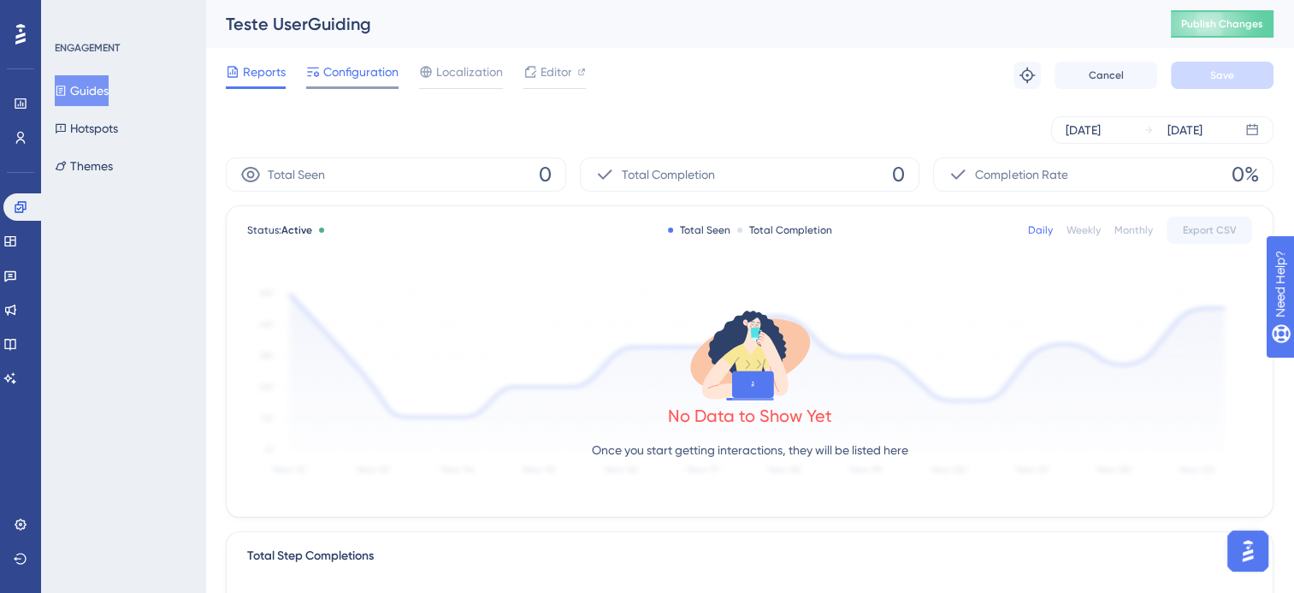
click at [380, 76] on span "Configuration" at bounding box center [360, 72] width 75 height 21
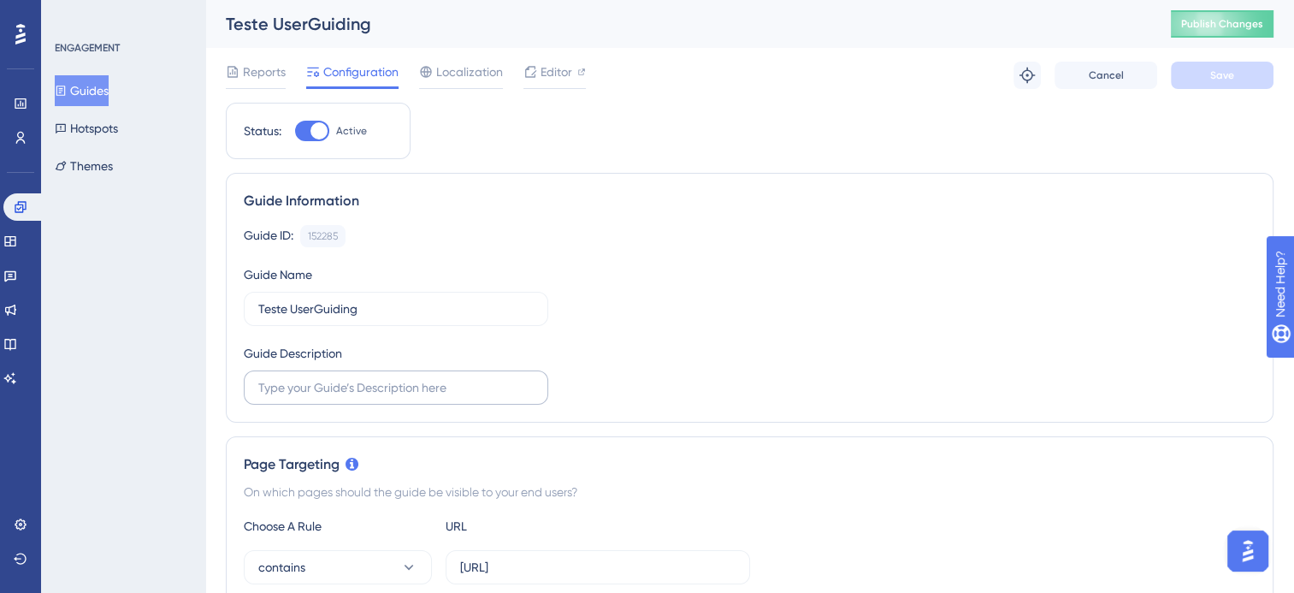
click at [462, 397] on label at bounding box center [396, 387] width 305 height 34
click at [462, 397] on input "text" at bounding box center [395, 387] width 275 height 19
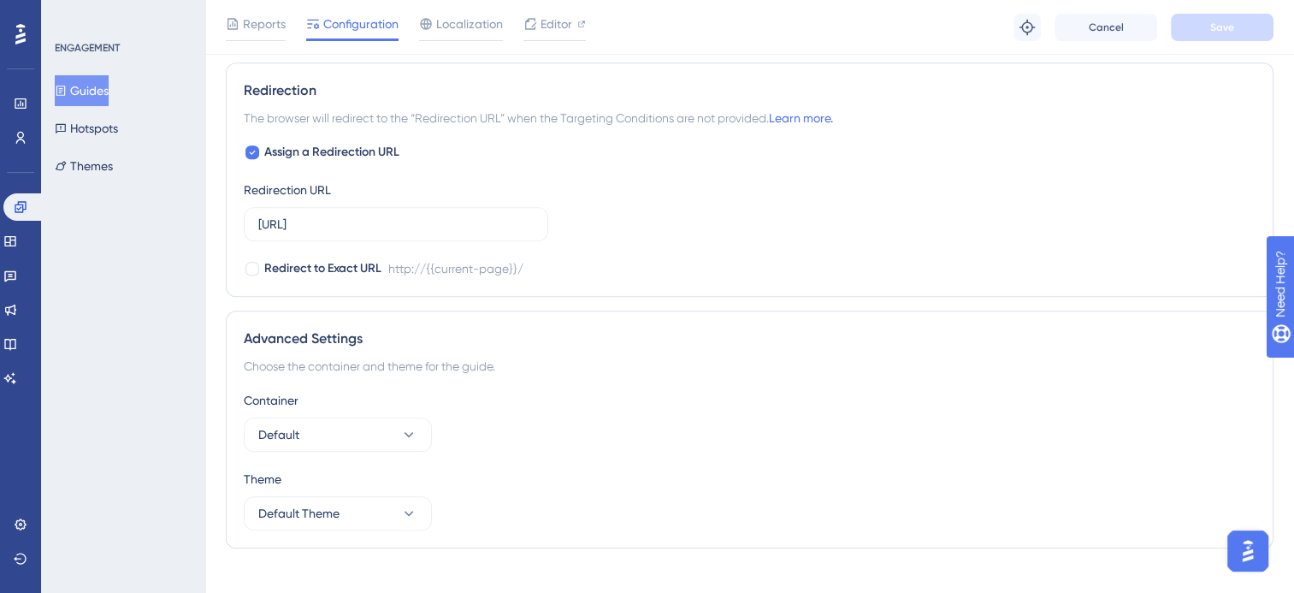
scroll to position [1318, 0]
